Goal: Register for event/course

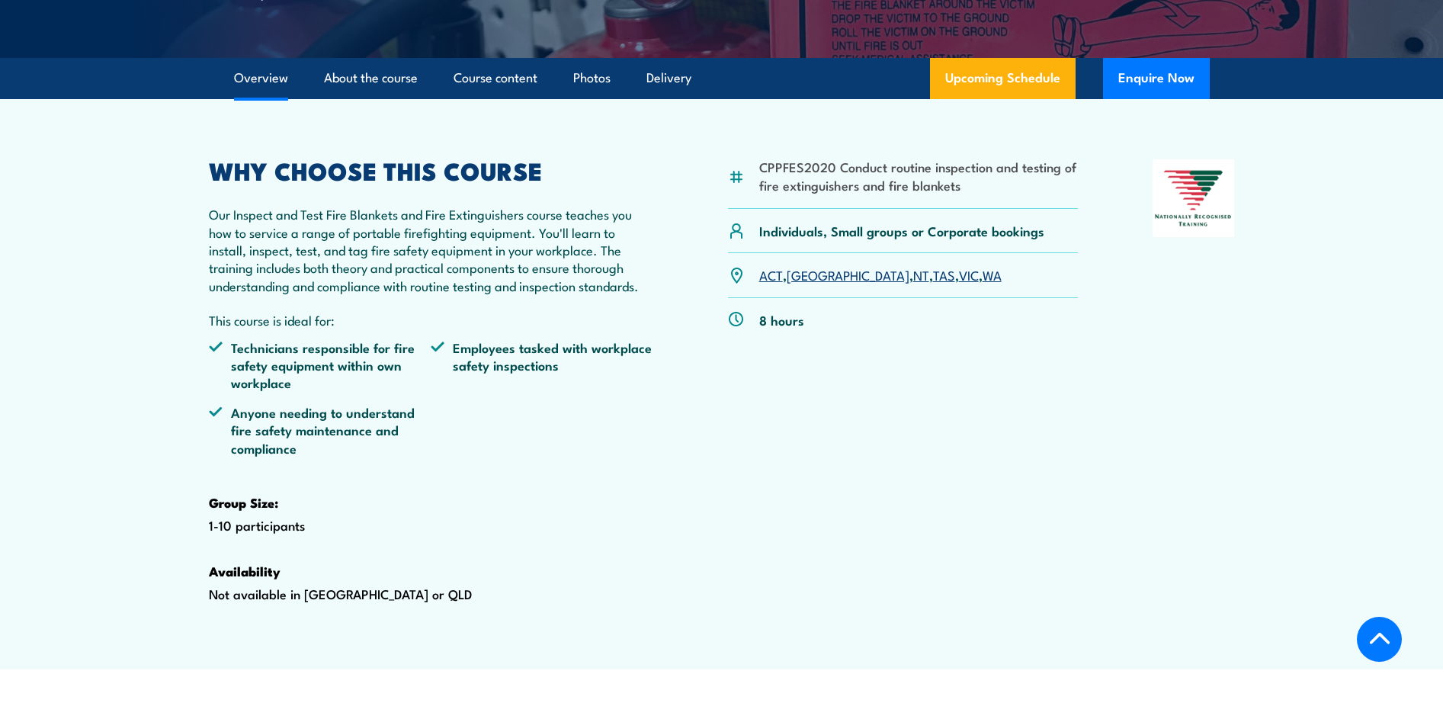
scroll to position [457, 0]
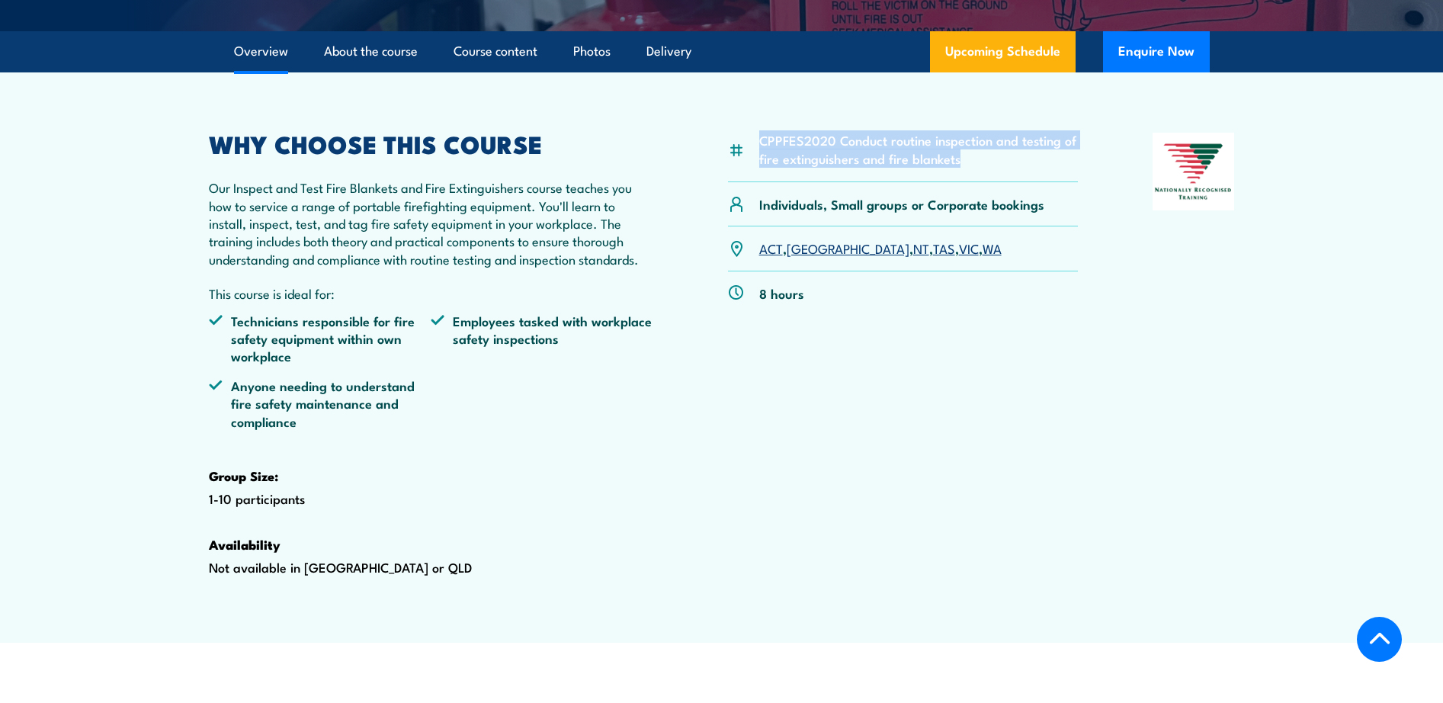
drag, startPoint x: 977, startPoint y: 201, endPoint x: 759, endPoint y: 180, distance: 219.1
click at [759, 167] on li "CPPFES2020 Conduct routine inspection and testing of fire extinguishers and fir…" at bounding box center [918, 149] width 319 height 36
copy li "CPPFES2020 Conduct routine inspection and testing of fire extinguishers and fir…"
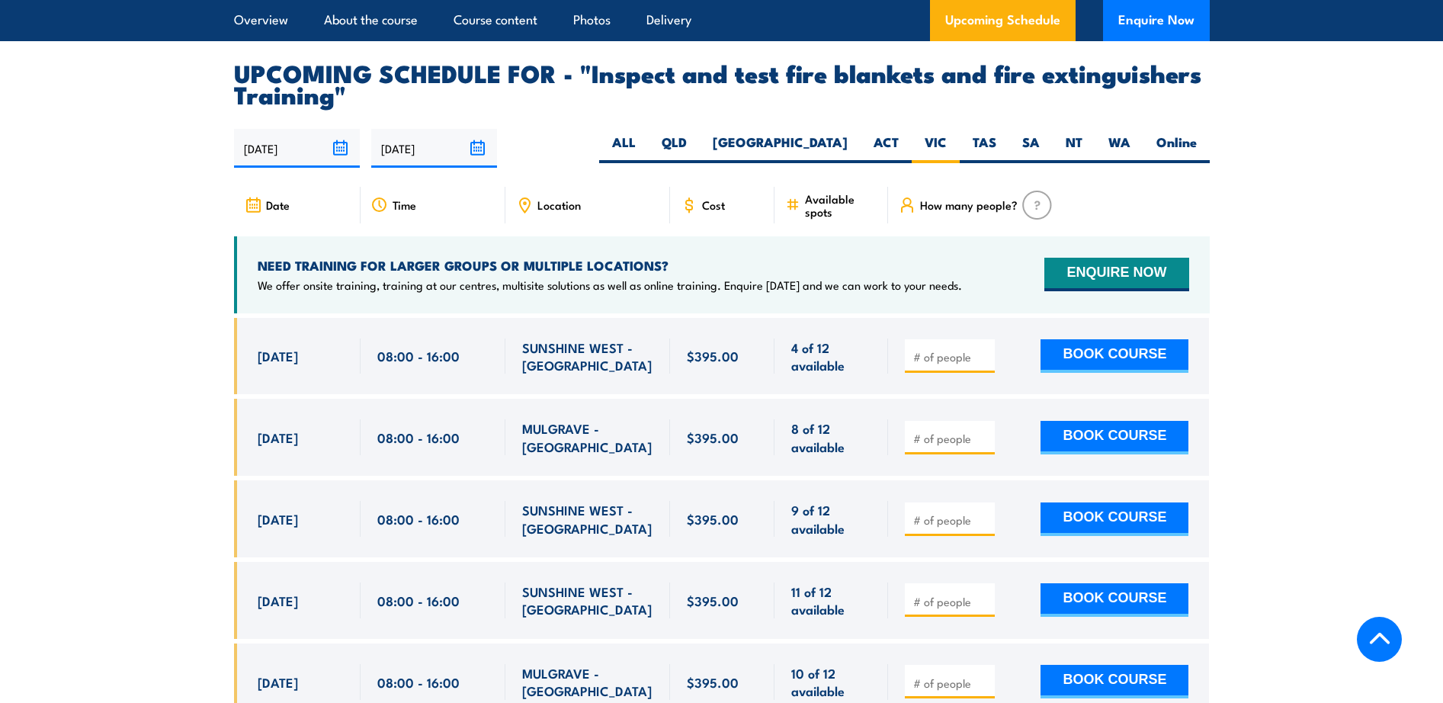
scroll to position [2745, 0]
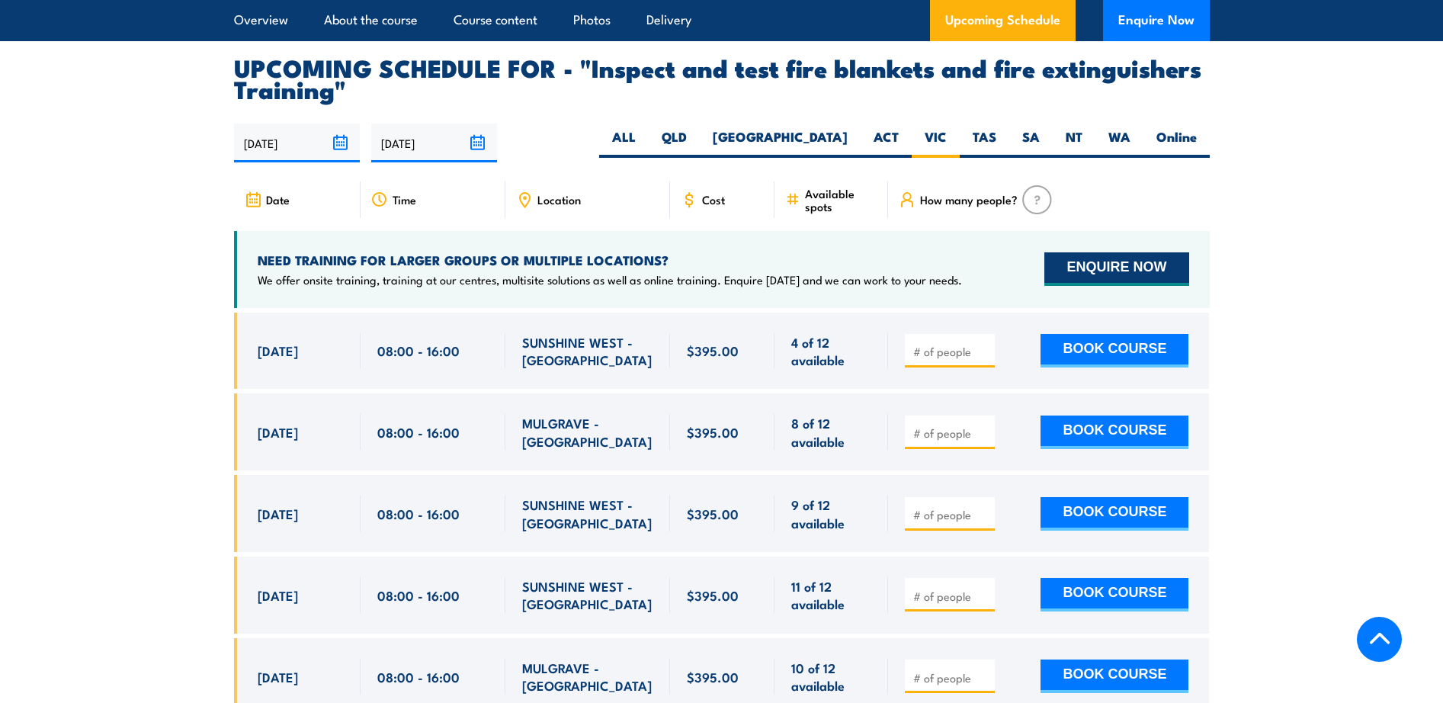
click at [1123, 286] on button "ENQUIRE NOW" at bounding box center [1117, 269] width 144 height 34
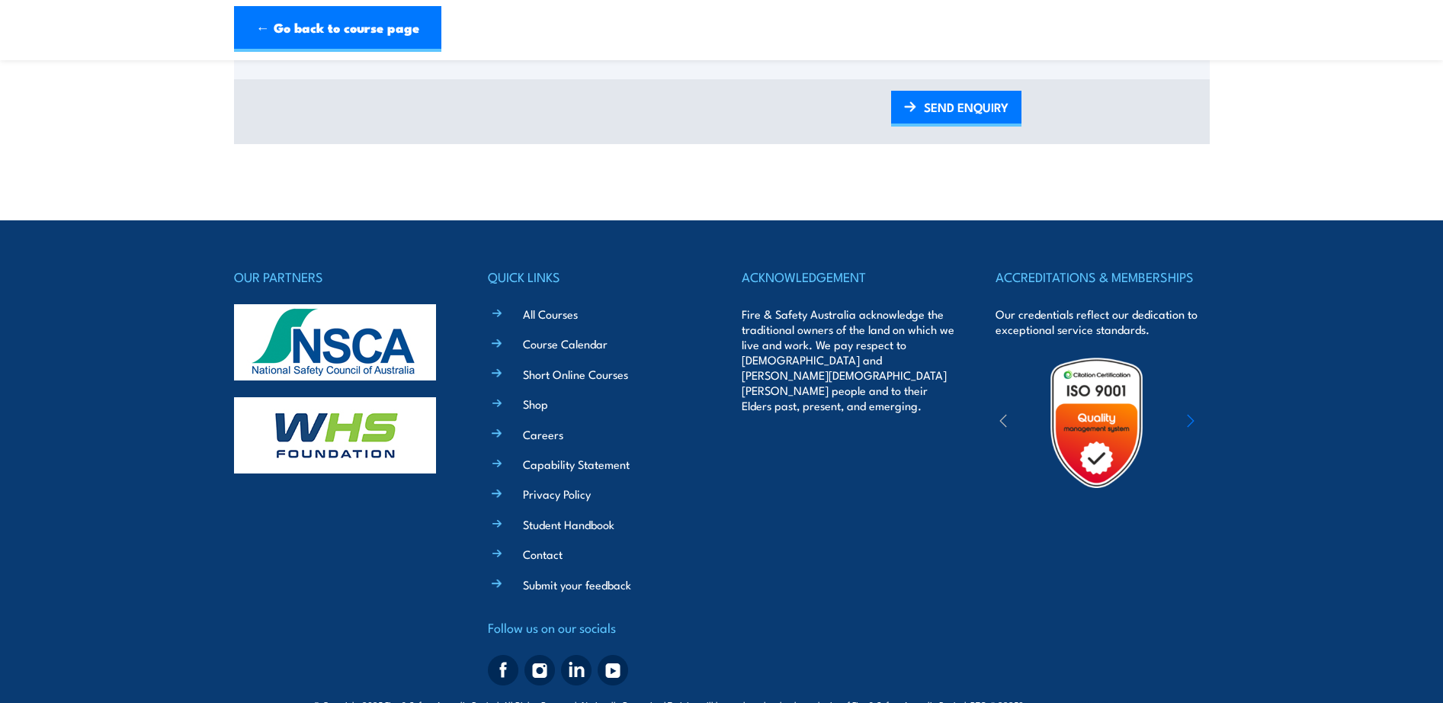
scroll to position [1000, 0]
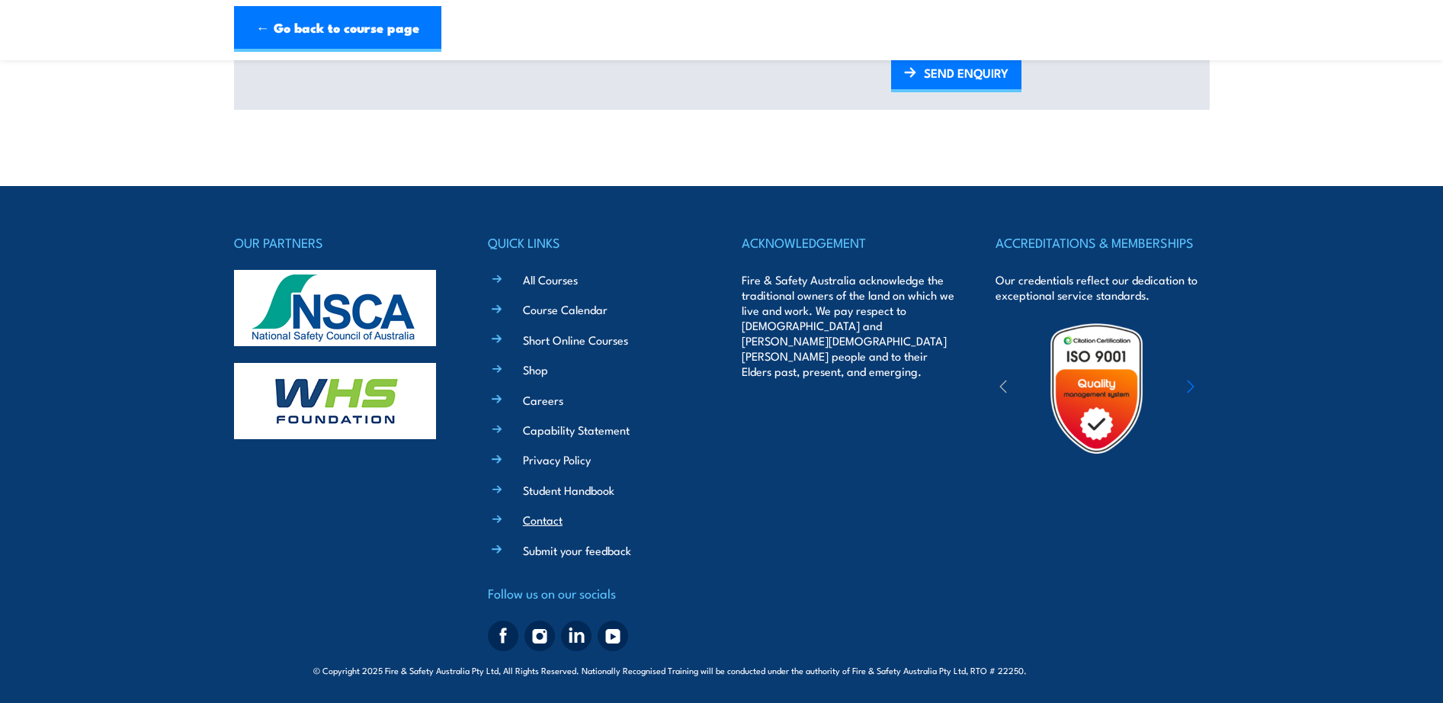
click at [534, 519] on link "Contact" at bounding box center [543, 520] width 40 height 16
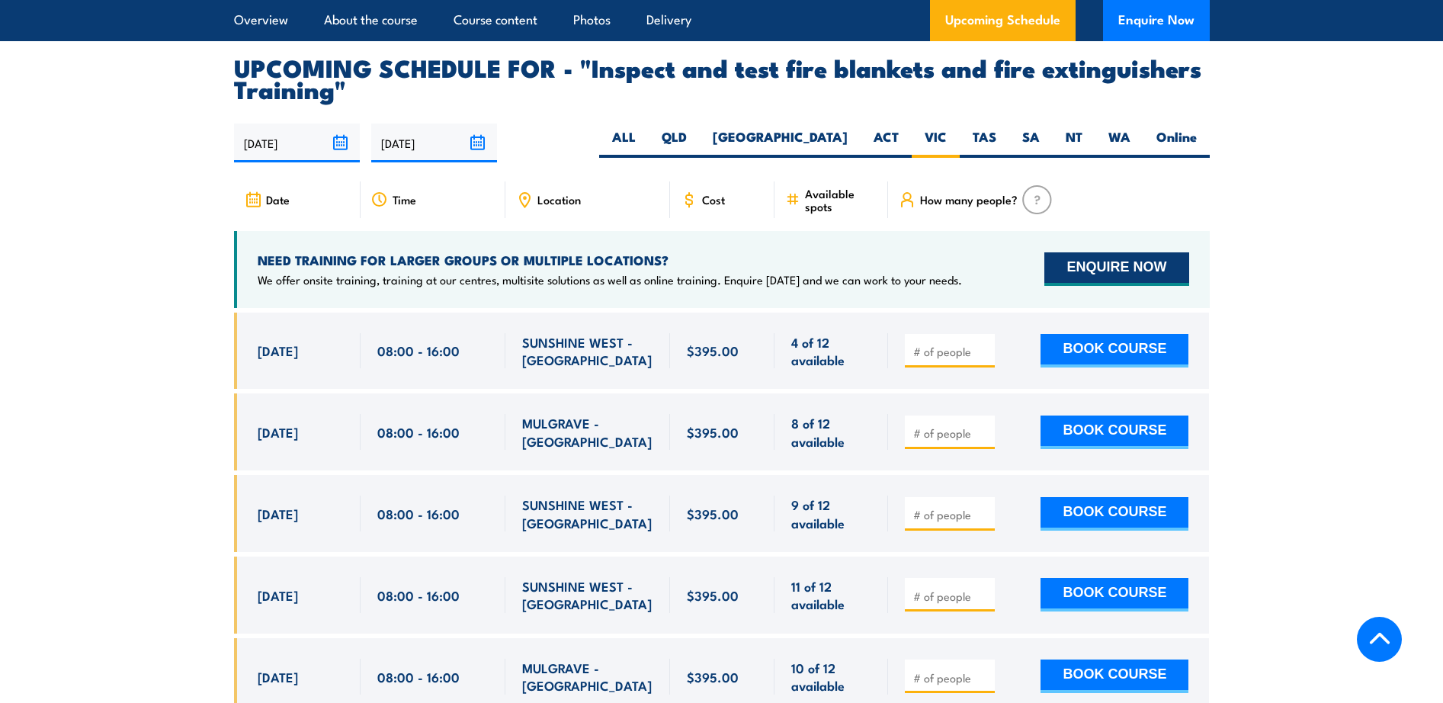
click at [1094, 286] on button "ENQUIRE NOW" at bounding box center [1117, 269] width 144 height 34
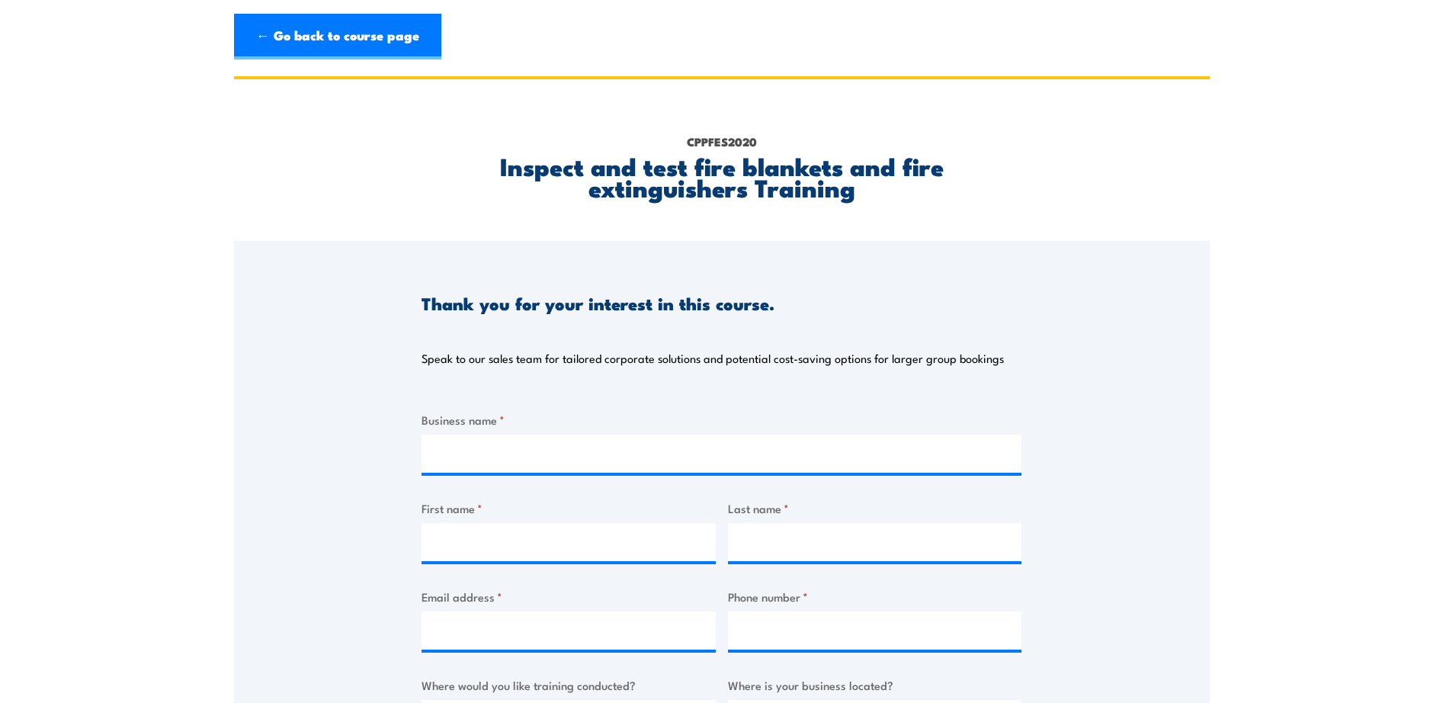
scroll to position [76, 0]
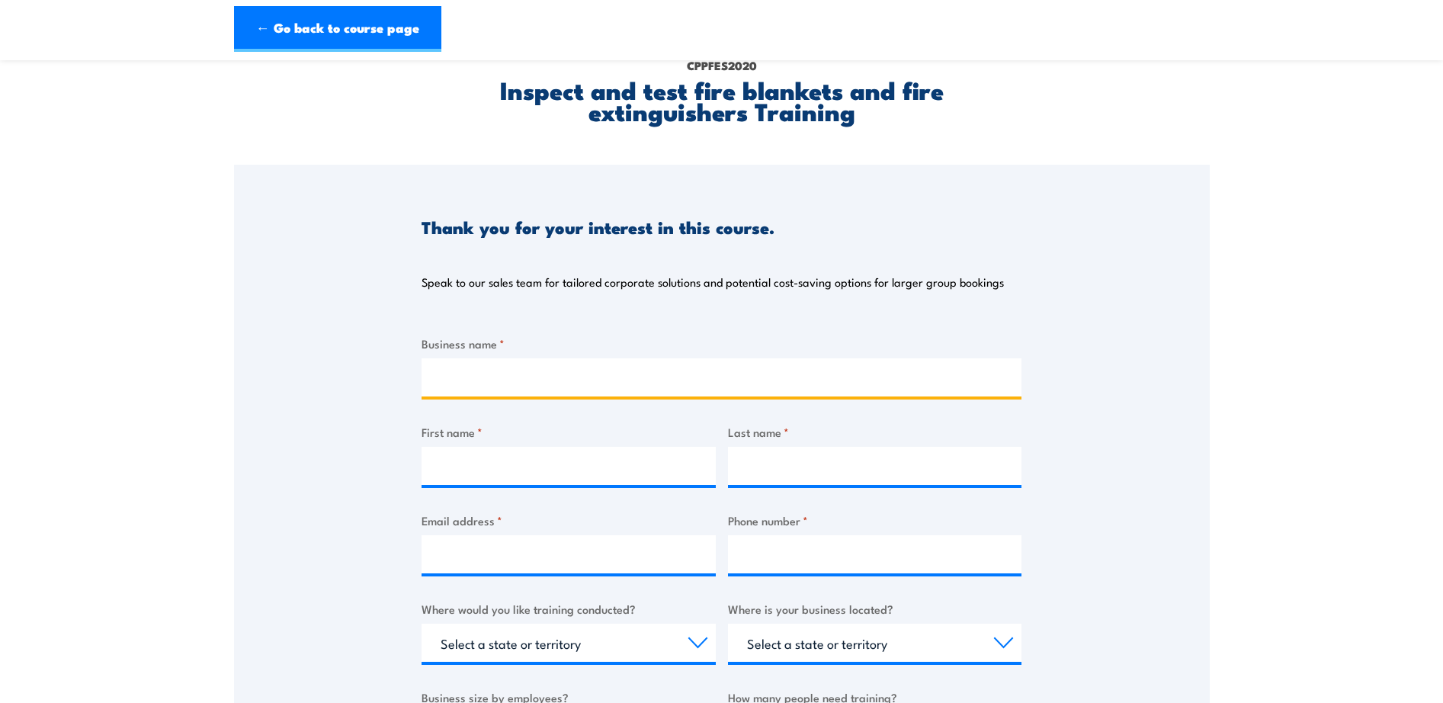
click at [539, 379] on input "Business name *" at bounding box center [722, 377] width 600 height 38
type input "Fowlers Asphalting"
type input "Nikki"
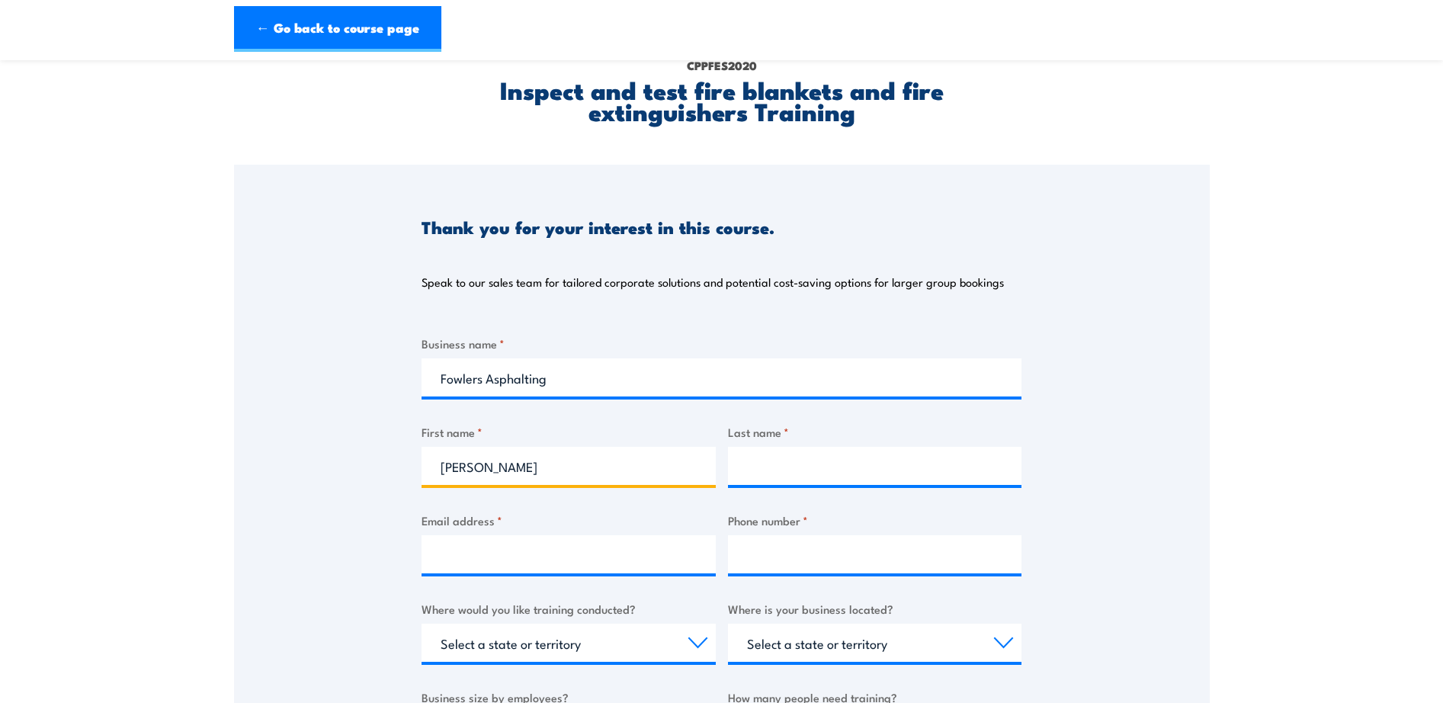
type input "Mirams"
type input "nikki.mirams@fowlersasphalting.com.au"
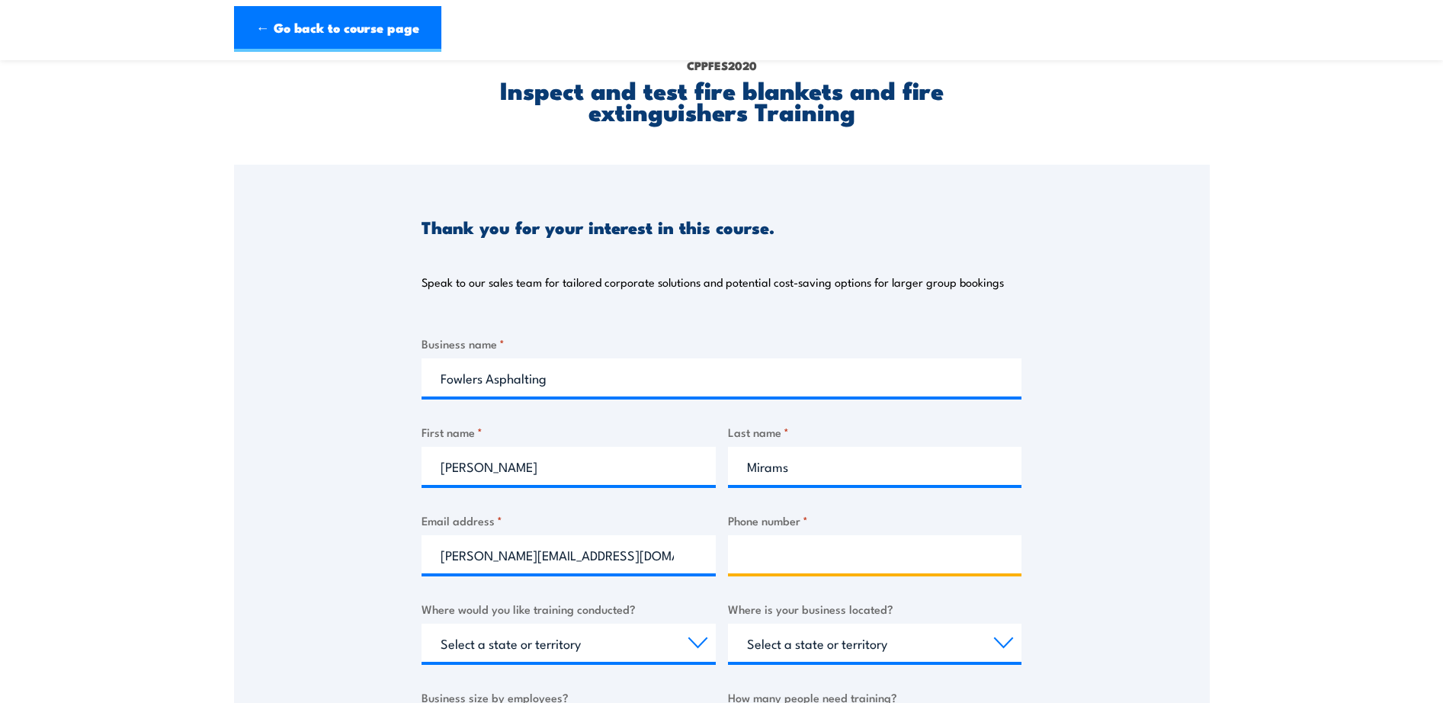
type input "0356332918"
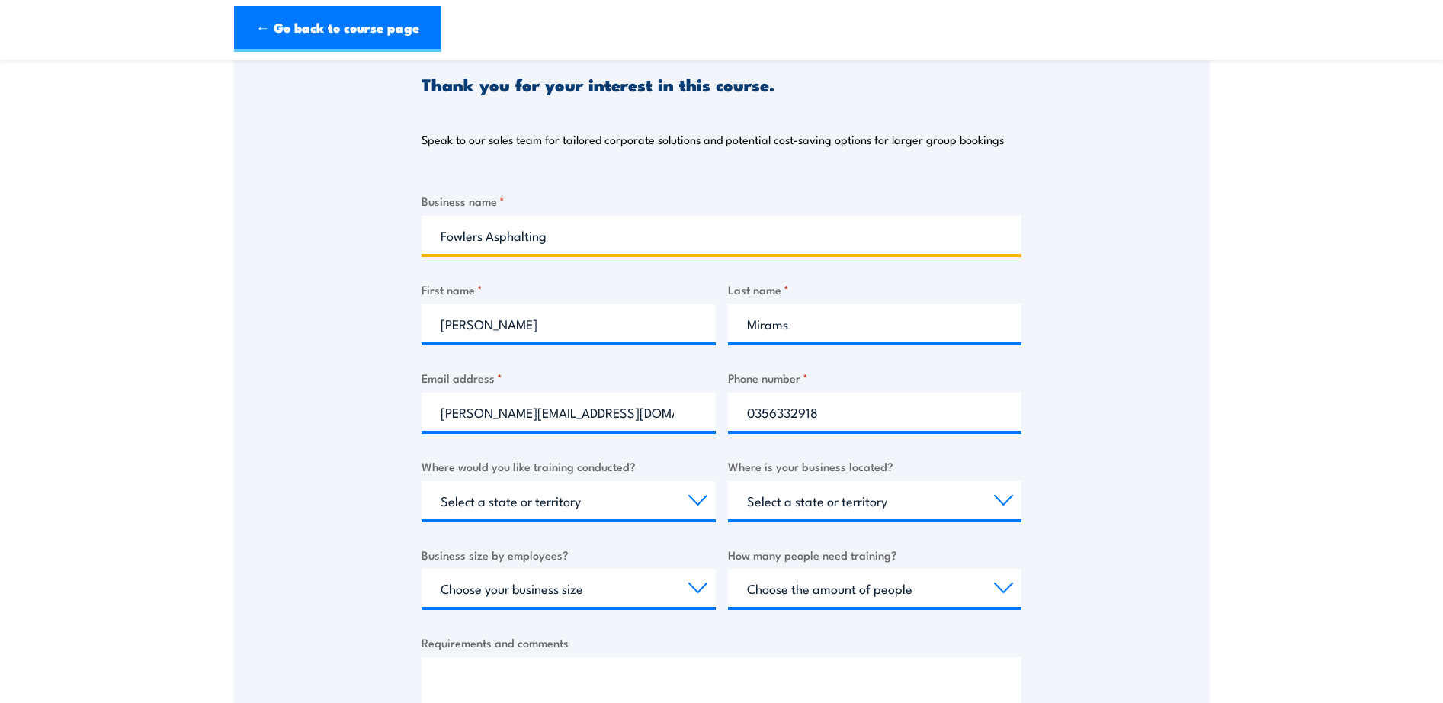
scroll to position [305, 0]
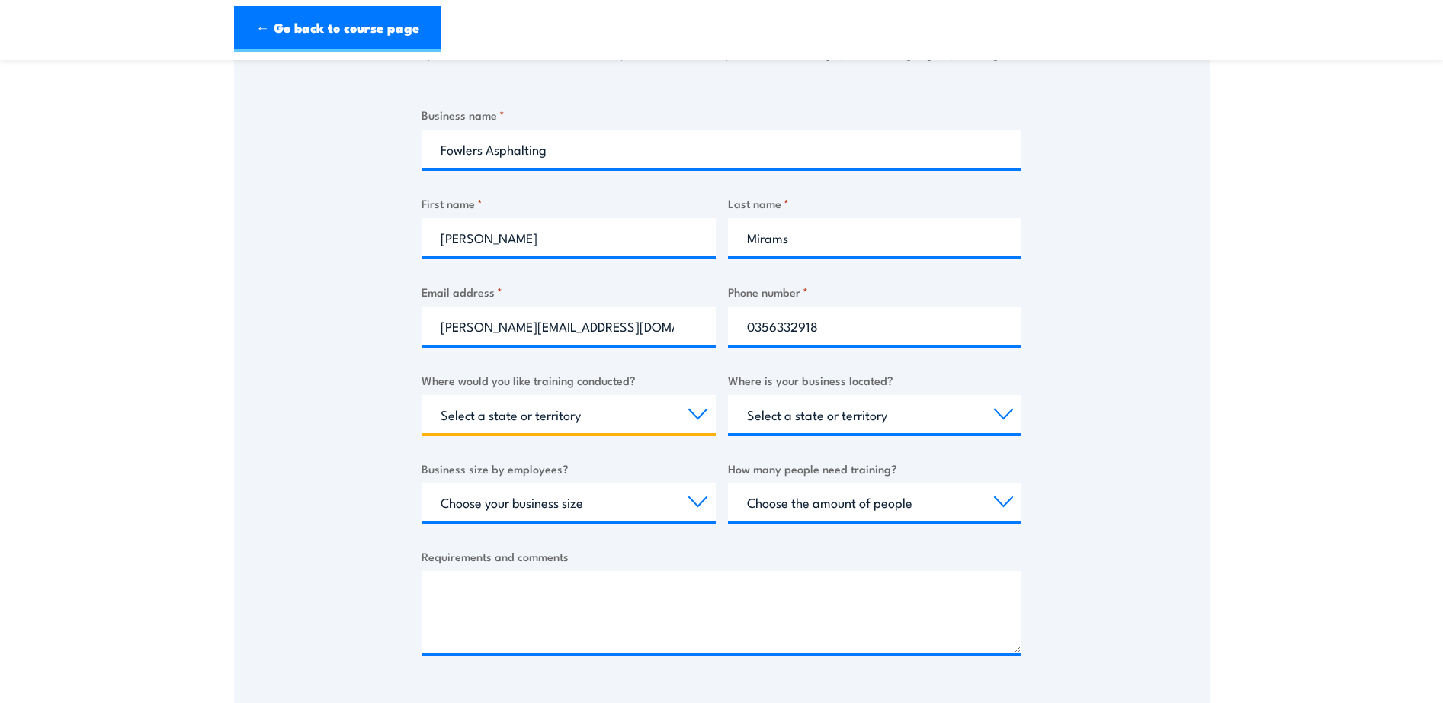
click at [695, 409] on select "Select a state or territory Nationally - multiple locations QLD NSW VIC SA ACT …" at bounding box center [569, 414] width 294 height 38
select select "VIC"
click at [422, 395] on select "Select a state or territory Nationally - multiple locations QLD NSW VIC SA ACT …" at bounding box center [569, 414] width 294 height 38
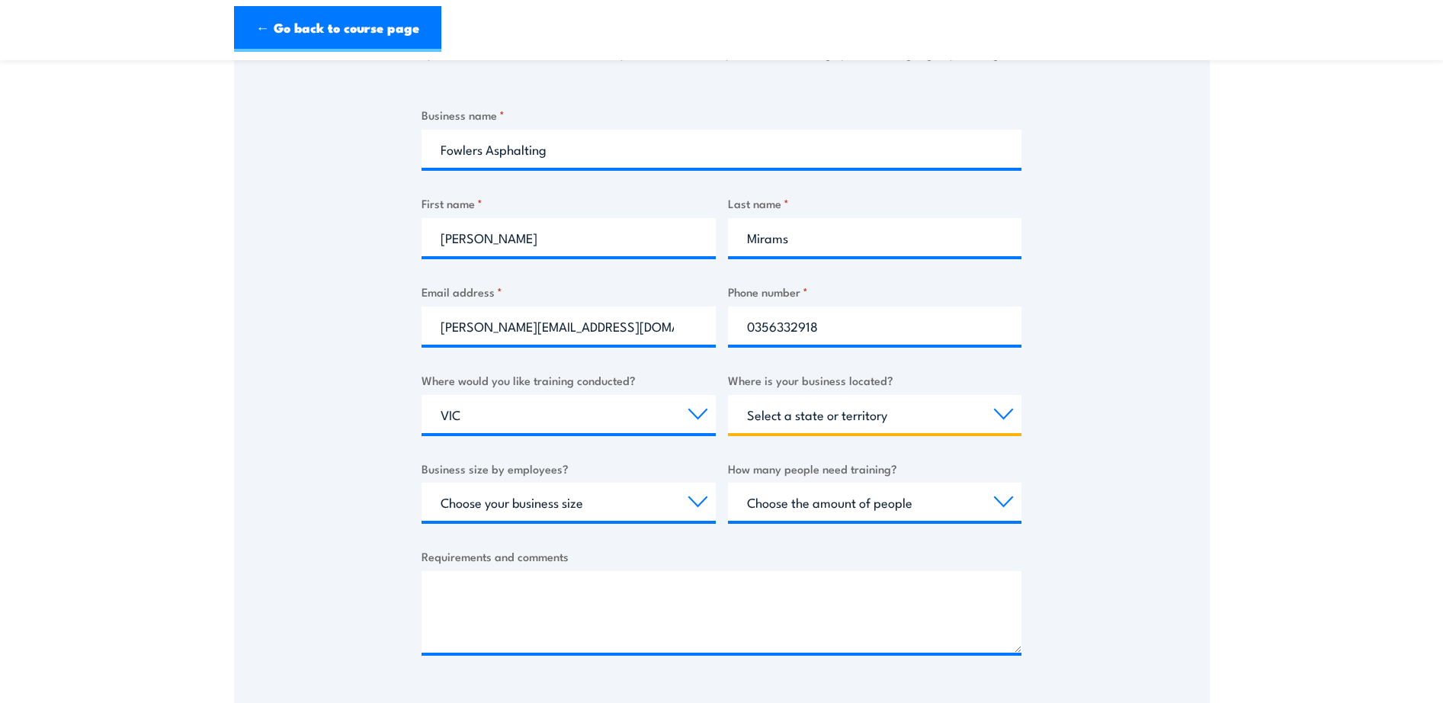
click at [995, 411] on select "Select a state or territory QLD NSW VIC SA ACT WA TAS NT" at bounding box center [875, 414] width 294 height 38
select select "VIC"
click at [728, 395] on select "Select a state or territory QLD NSW VIC SA ACT WA TAS NT" at bounding box center [875, 414] width 294 height 38
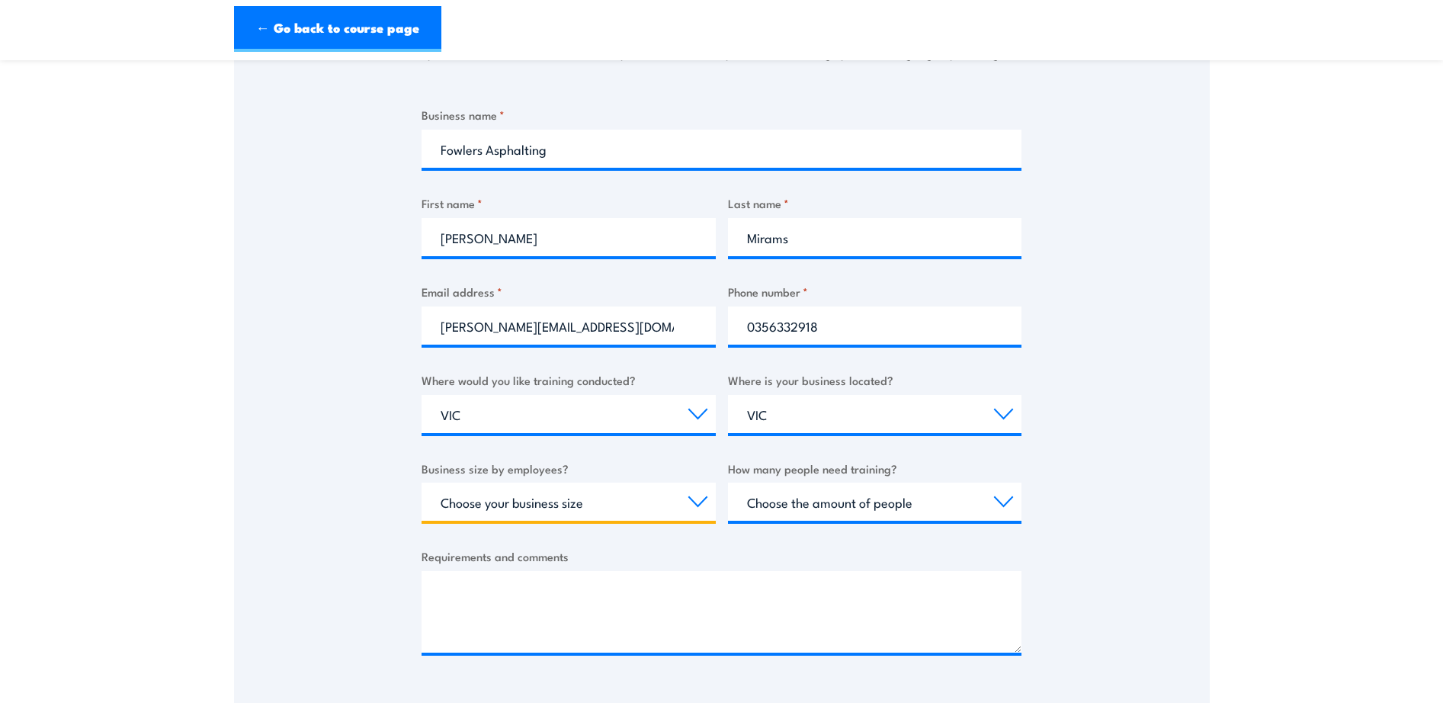
click at [695, 504] on select "Choose your business size 1 to 19 20 to 199 200+" at bounding box center [569, 502] width 294 height 38
select select "20 to 199"
click at [422, 483] on select "Choose your business size 1 to 19 20 to 199 200+" at bounding box center [569, 502] width 294 height 38
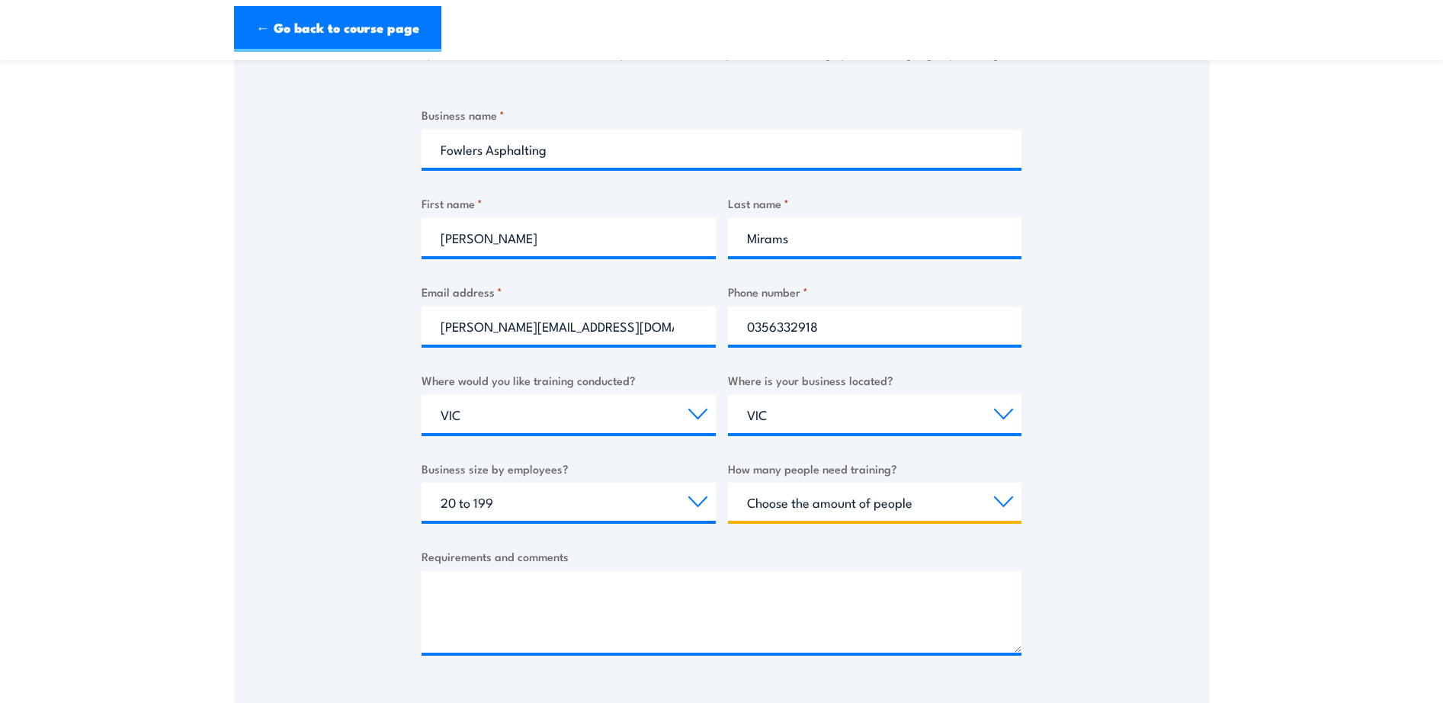
click at [1001, 499] on select "Choose the amount of people 1 to 4 5 to 19 20+" at bounding box center [875, 502] width 294 height 38
select select "1 to 4"
click at [728, 483] on select "Choose the amount of people 1 to 4 5 to 19 20+" at bounding box center [875, 502] width 294 height 38
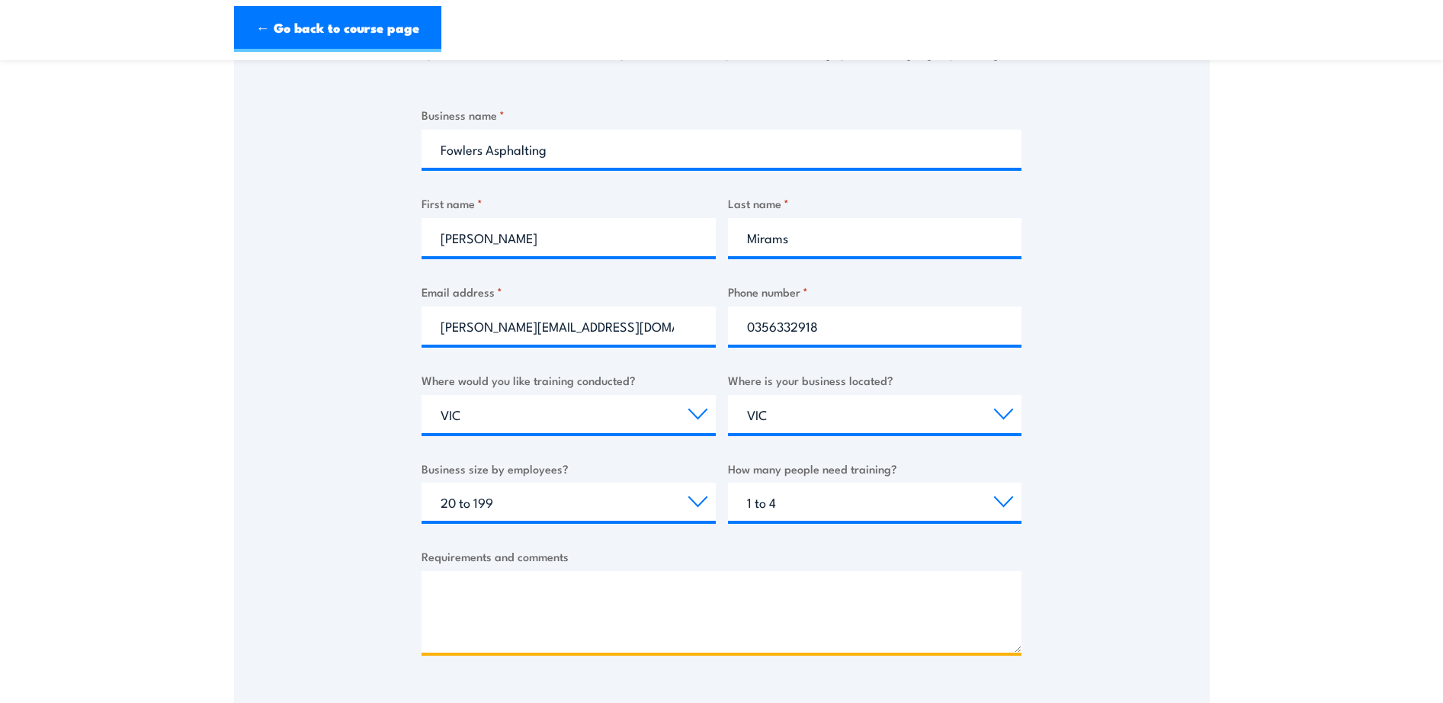
click at [471, 587] on textarea "Requirements and comments" at bounding box center [722, 612] width 600 height 82
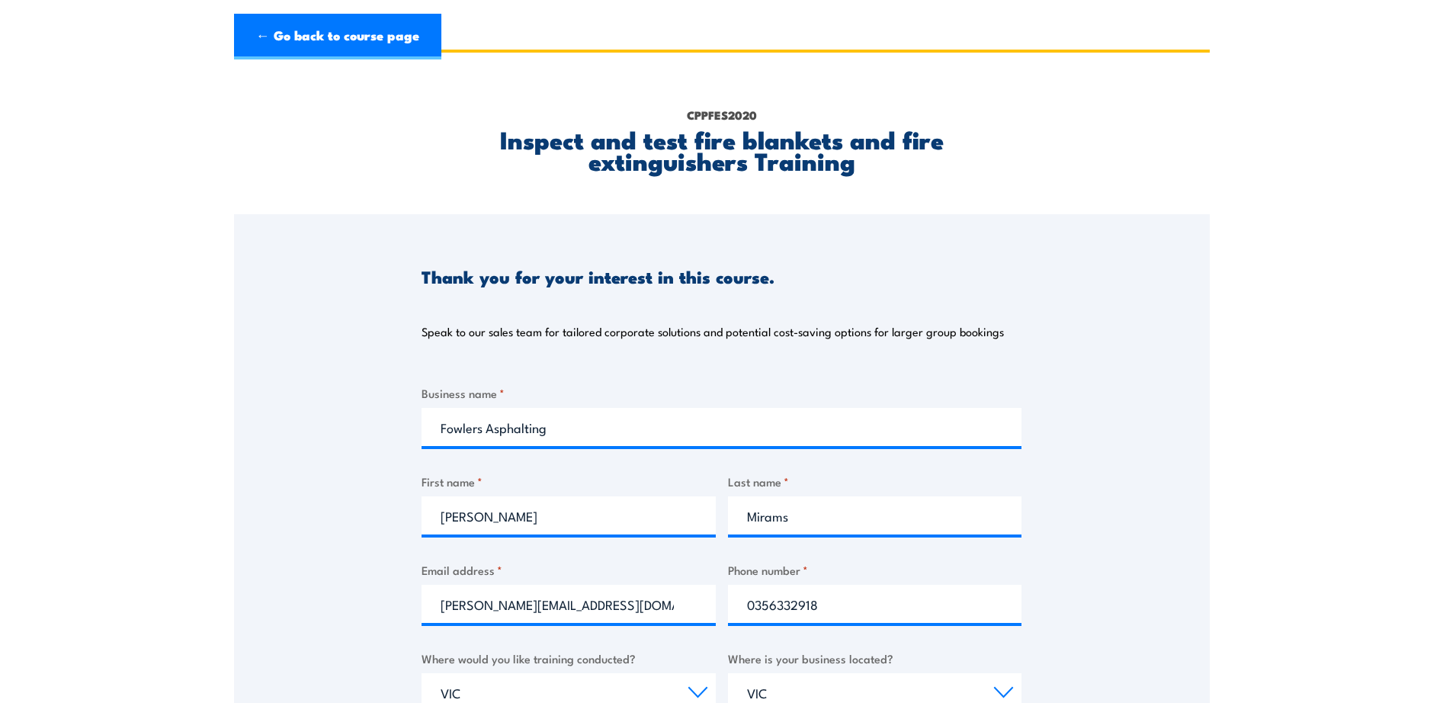
scroll to position [0, 0]
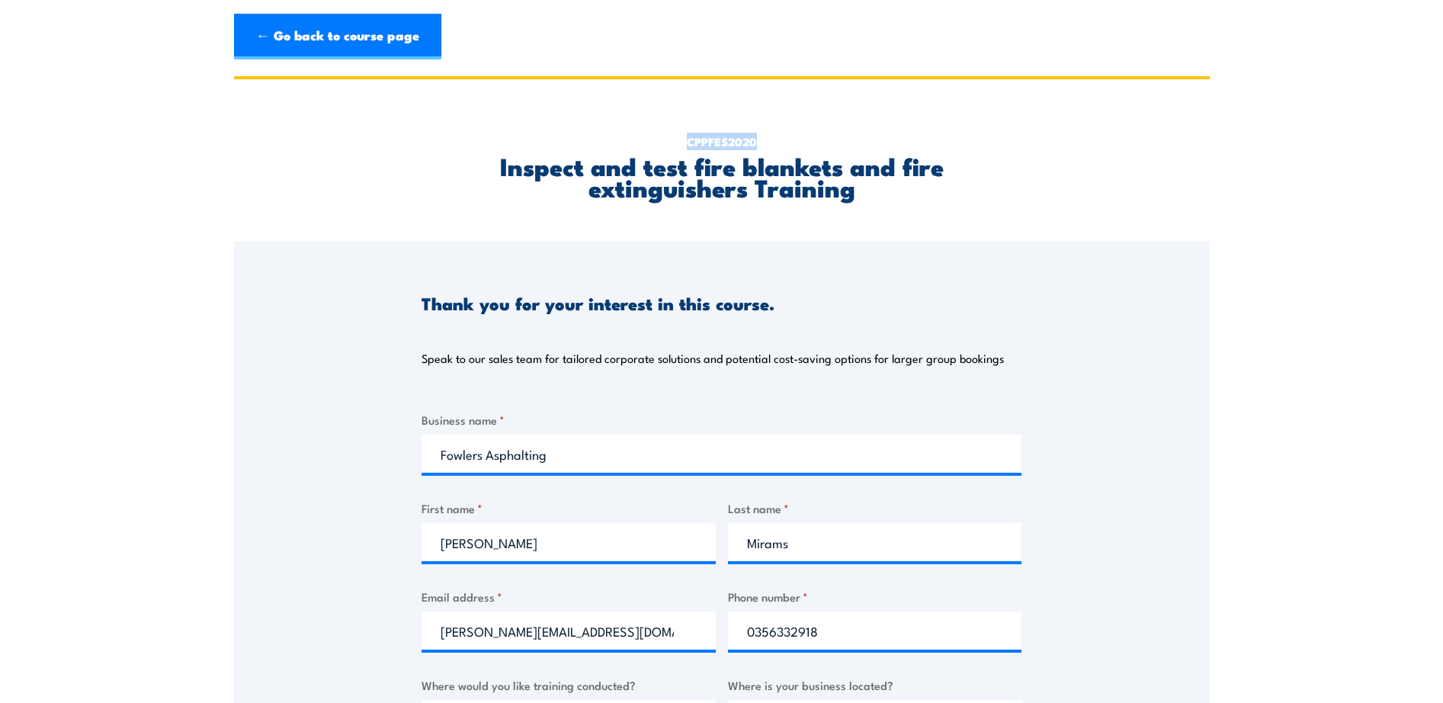
drag, startPoint x: 760, startPoint y: 140, endPoint x: 688, endPoint y: 144, distance: 72.6
click at [688, 144] on p "CPPFES2020" at bounding box center [722, 141] width 600 height 17
copy p "CPPFES2020"
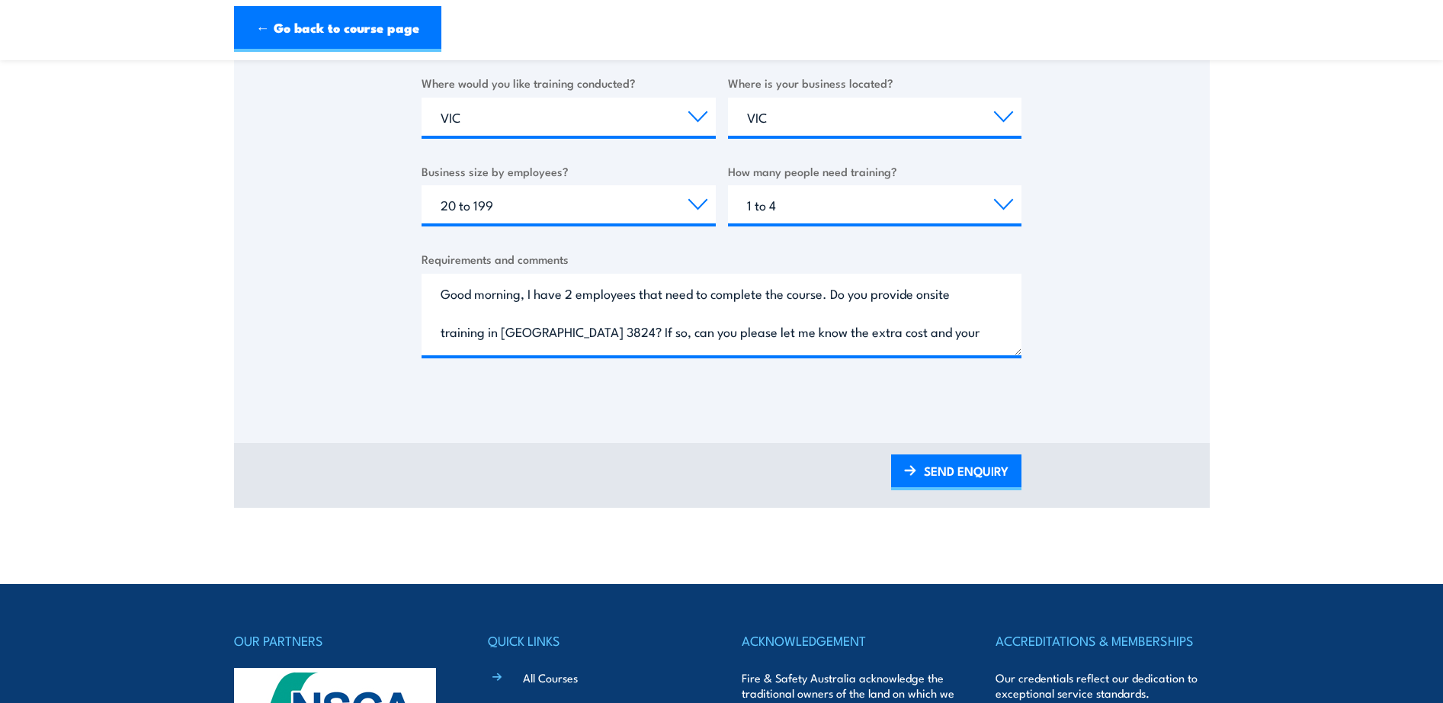
scroll to position [610, 0]
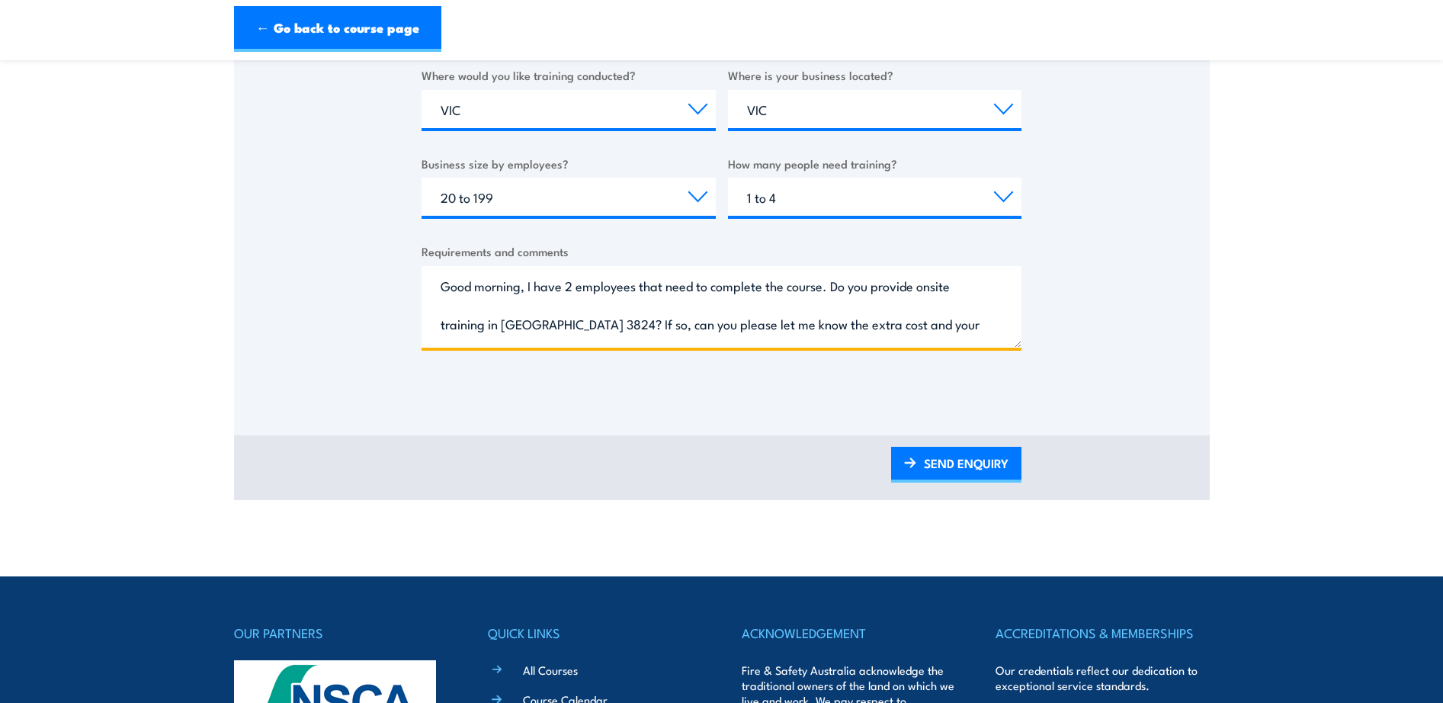
click at [786, 290] on textarea "Good morning, I have 2 employees that need to complete the course. Do you provi…" at bounding box center [722, 307] width 600 height 82
click at [823, 287] on textarea "Good morning, I have 2 employees that need to complete the course. Do you provi…" at bounding box center [722, 307] width 600 height 82
paste textarea "CPPFES2020"
click at [785, 288] on textarea "Good morning, I have 2 employees that need to complete the course CPPFES2020. D…" at bounding box center [722, 307] width 600 height 82
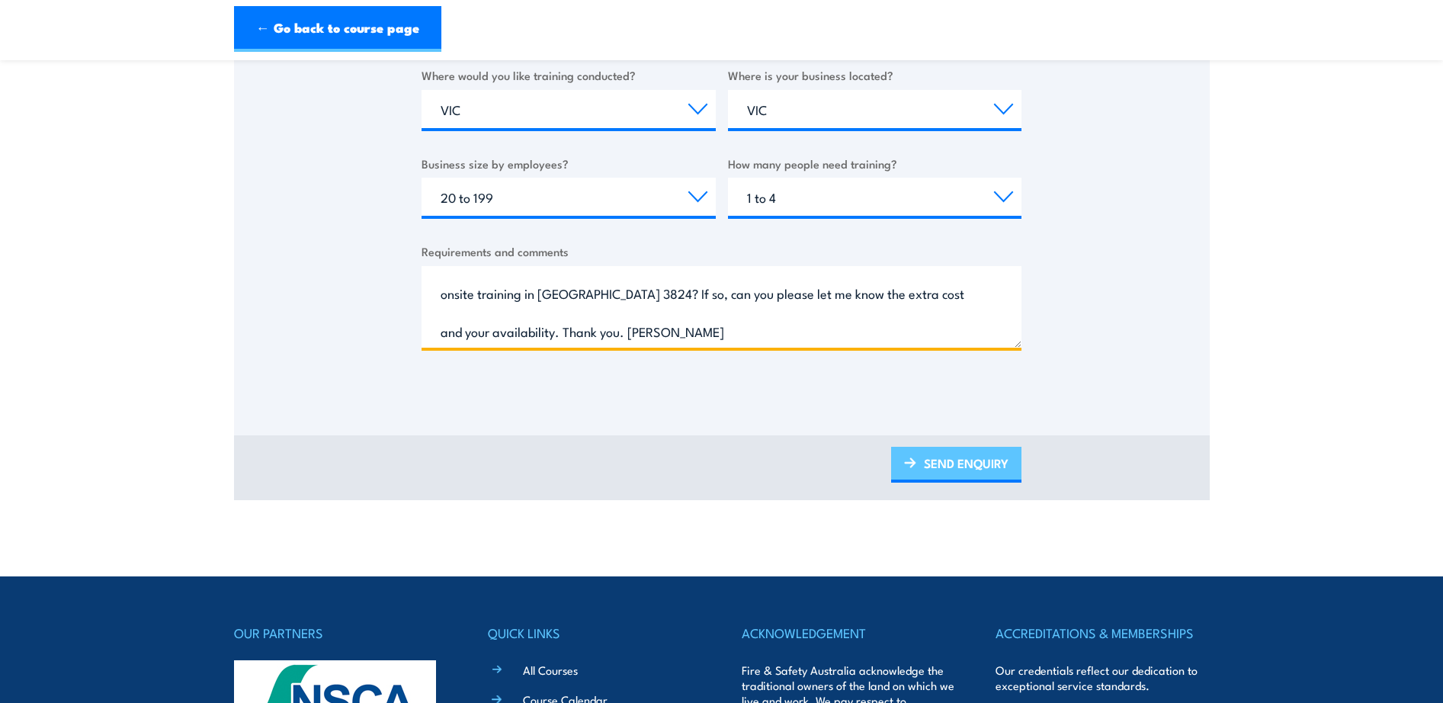
type textarea "Good morning, I have 2 employees that need to complete course CPPFES2020. Do yo…"
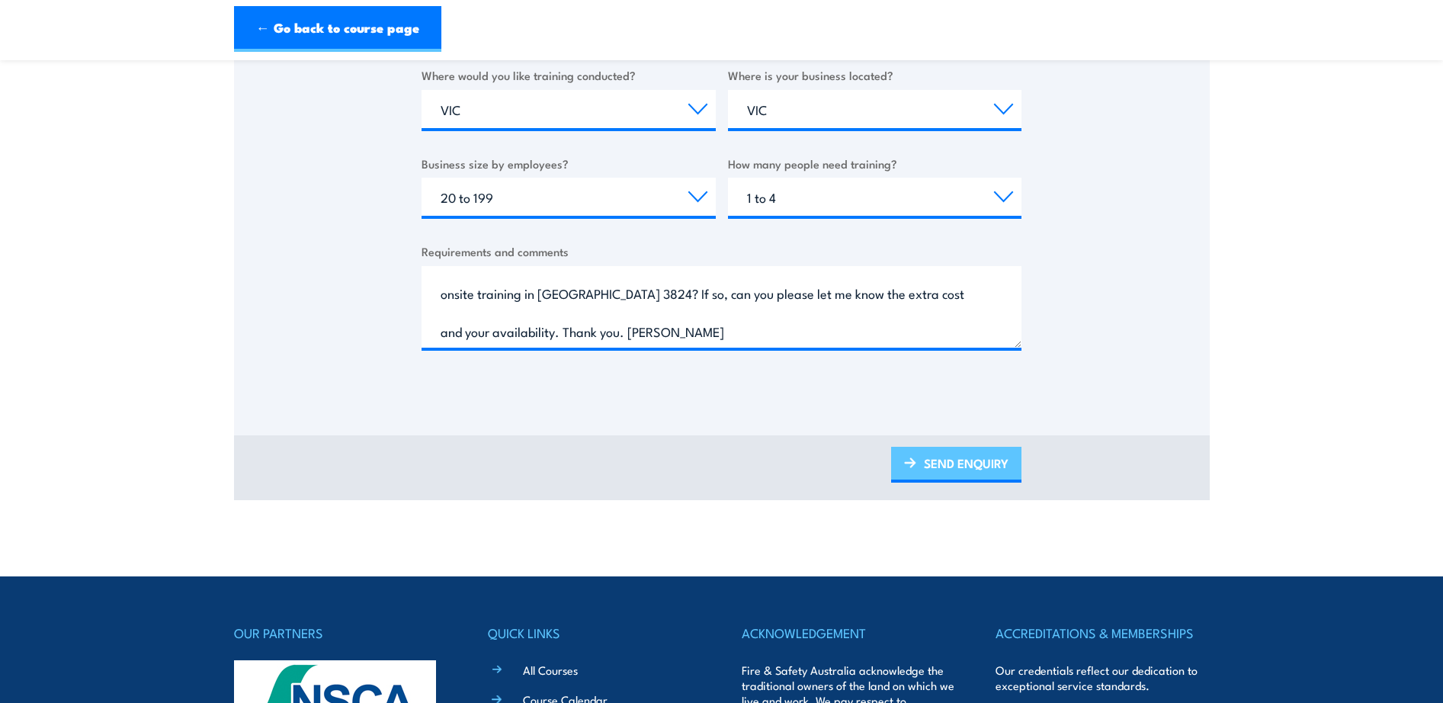
click at [955, 458] on link "SEND ENQUIRY" at bounding box center [956, 465] width 130 height 36
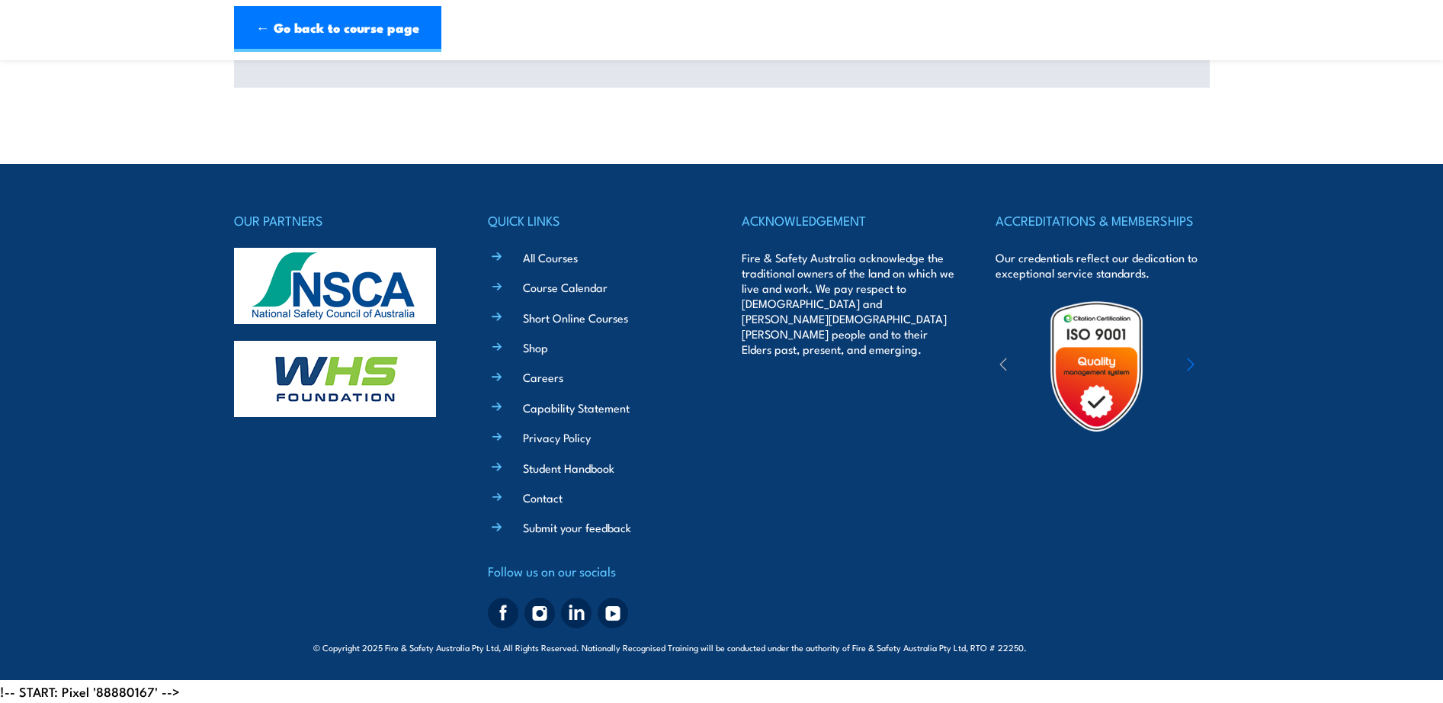
scroll to position [432, 0]
